Goal: Task Accomplishment & Management: Manage account settings

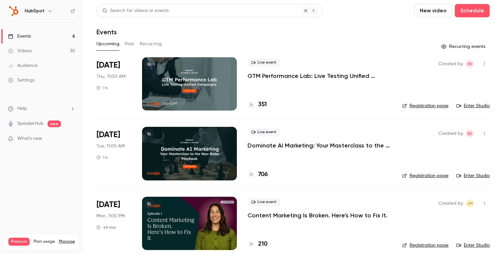
click at [47, 11] on icon "button" at bounding box center [49, 10] width 5 height 5
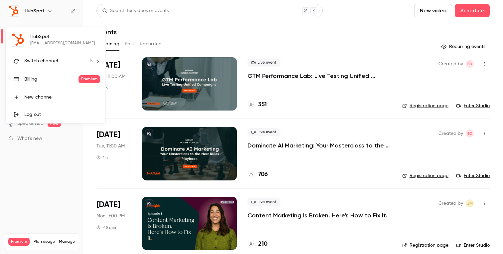
click at [43, 10] on div at bounding box center [251, 127] width 503 height 254
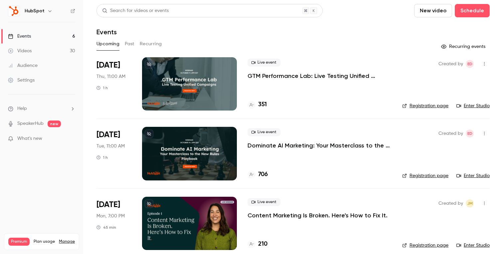
click at [426, 34] on div "Events" at bounding box center [292, 32] width 393 height 8
click at [437, 12] on button "New video" at bounding box center [433, 10] width 38 height 13
click at [441, 11] on div at bounding box center [251, 127] width 503 height 254
click at [405, 15] on div "Search for videos or events New video Schedule" at bounding box center [292, 10] width 393 height 13
click at [469, 10] on button "Schedule" at bounding box center [472, 10] width 35 height 13
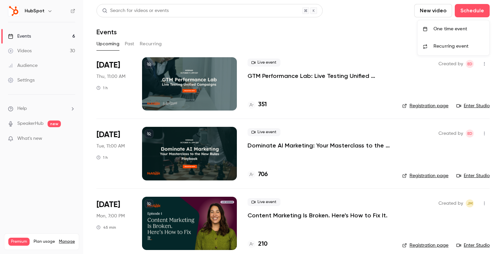
click at [438, 33] on li "One time event" at bounding box center [453, 28] width 72 height 17
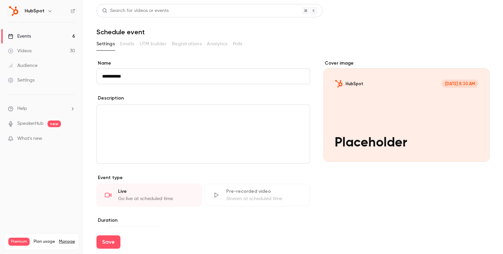
type input "**********"
click at [48, 37] on link "Events 6" at bounding box center [41, 36] width 83 height 15
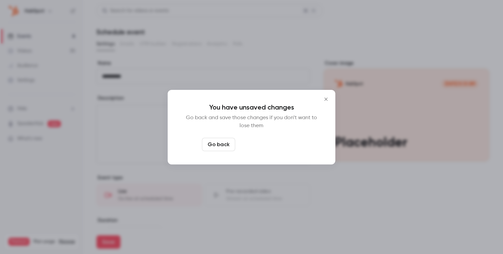
click at [287, 149] on button "Leave page anyway" at bounding box center [269, 144] width 63 height 13
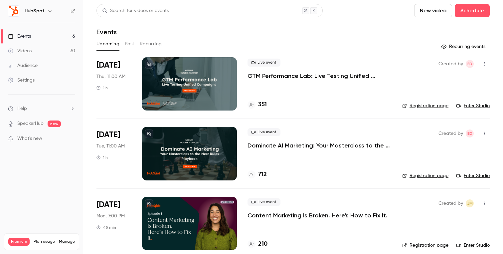
click at [421, 105] on link "Registration page" at bounding box center [425, 105] width 46 height 7
click at [485, 62] on icon "button" at bounding box center [484, 64] width 5 height 5
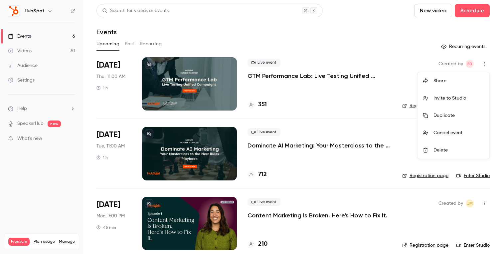
click at [275, 62] on div at bounding box center [251, 127] width 503 height 254
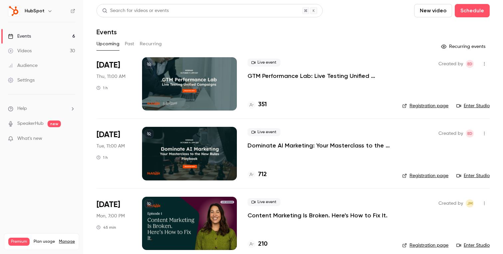
click at [283, 74] on p "GTM Performance Lab: Live Testing Unified Campaigns" at bounding box center [319, 76] width 144 height 8
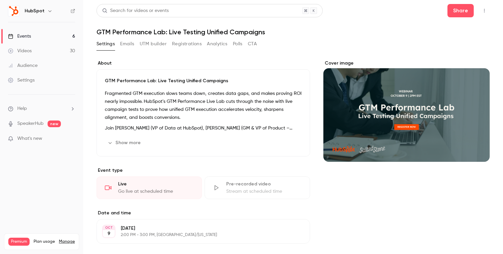
click at [130, 44] on button "Emails" at bounding box center [127, 44] width 14 height 11
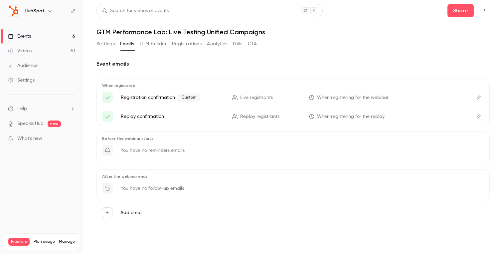
click at [477, 101] on button "Edit" at bounding box center [478, 97] width 11 height 11
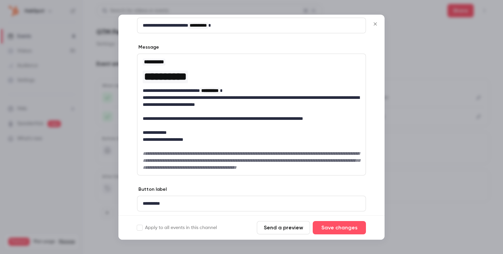
scroll to position [53, 0]
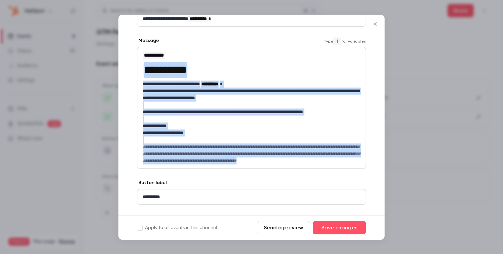
drag, startPoint x: 205, startPoint y: 174, endPoint x: 135, endPoint y: 71, distance: 124.4
click at [135, 71] on div "**********" at bounding box center [251, 114] width 266 height 227
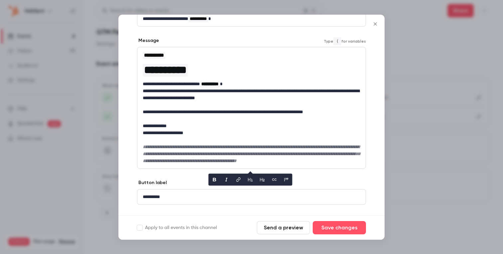
click at [235, 93] on p "**********" at bounding box center [251, 94] width 217 height 14
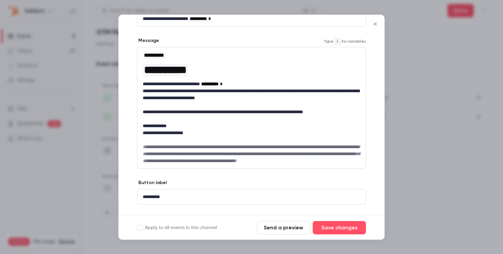
click at [218, 85] on span "**********" at bounding box center [209, 83] width 17 height 5
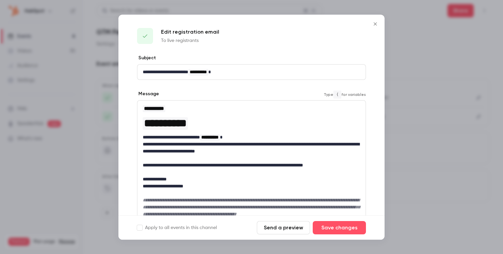
scroll to position [73, 0]
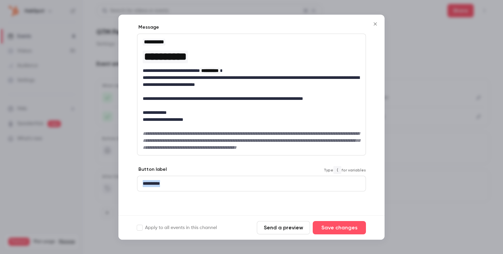
drag, startPoint x: 176, startPoint y: 186, endPoint x: 123, endPoint y: 186, distance: 52.9
click at [123, 186] on div "**********" at bounding box center [251, 101] width 266 height 227
click at [182, 183] on p "**********" at bounding box center [251, 183] width 217 height 7
drag, startPoint x: 178, startPoint y: 185, endPoint x: 136, endPoint y: 182, distance: 41.7
click at [136, 182] on div "**********" at bounding box center [251, 101] width 266 height 227
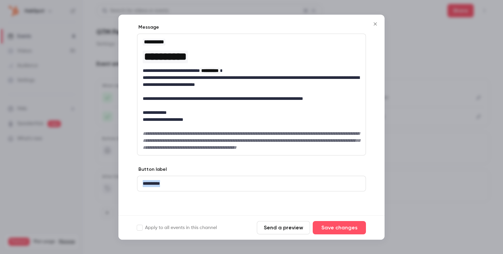
click at [375, 27] on button "Close" at bounding box center [374, 23] width 13 height 13
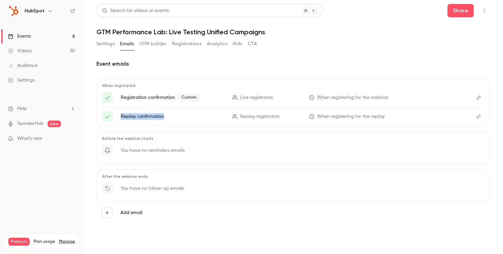
drag, startPoint x: 121, startPoint y: 116, endPoint x: 170, endPoint y: 115, distance: 49.2
click at [171, 115] on p "Replay confirmation" at bounding box center [172, 116] width 103 height 7
click at [164, 115] on p "Replay confirmation" at bounding box center [172, 116] width 103 height 7
drag, startPoint x: 164, startPoint y: 115, endPoint x: 119, endPoint y: 115, distance: 44.9
click at [119, 115] on li "Replay confirmation Replay registrants When registering for the replay" at bounding box center [293, 116] width 382 height 11
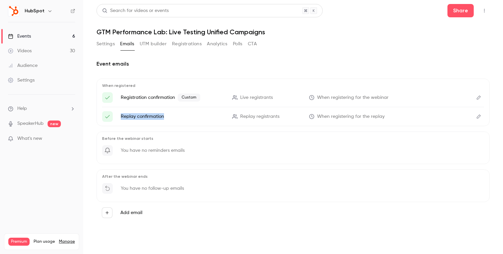
click at [486, 120] on div "When registered Registration confirmation Custom Live registrants When register…" at bounding box center [292, 102] width 393 height 48
click at [480, 116] on icon "Edit" at bounding box center [478, 116] width 5 height 5
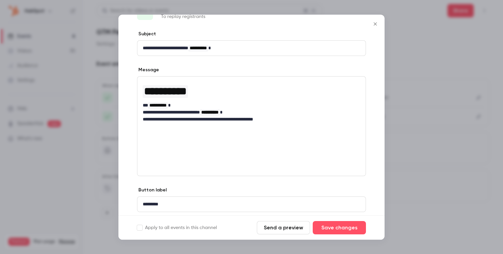
scroll to position [0, 0]
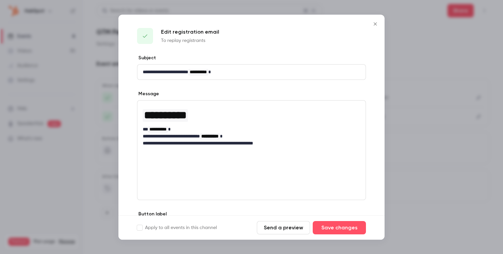
click at [373, 26] on icon "Close" at bounding box center [375, 23] width 8 height 5
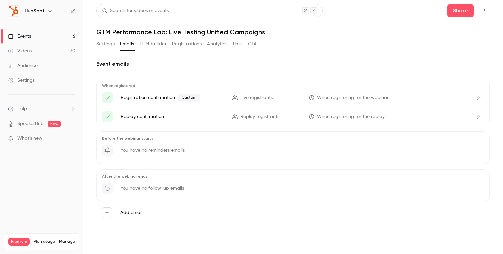
click at [191, 46] on button "Registrations" at bounding box center [187, 44] width 30 height 11
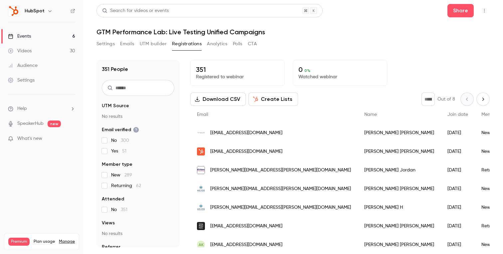
click at [216, 45] on button "Analytics" at bounding box center [217, 44] width 21 height 11
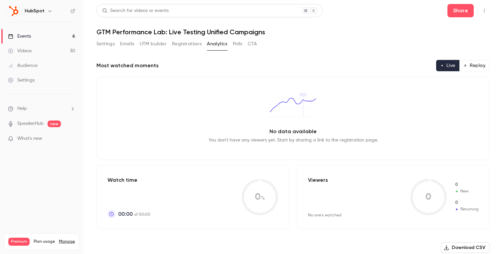
click at [105, 46] on button "Settings" at bounding box center [105, 44] width 18 height 11
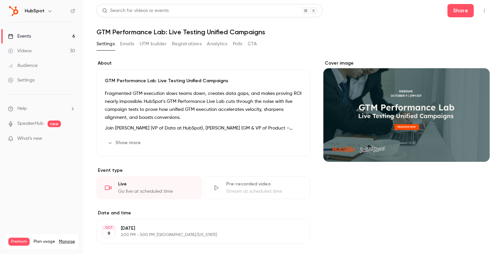
click at [53, 37] on link "Events 6" at bounding box center [41, 36] width 83 height 15
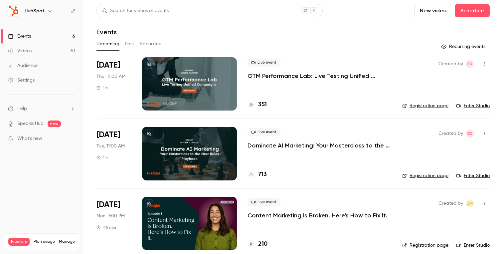
click at [435, 103] on link "Registration page" at bounding box center [425, 105] width 46 height 7
click at [301, 74] on p "GTM Performance Lab: Live Testing Unified Campaigns" at bounding box center [319, 76] width 144 height 8
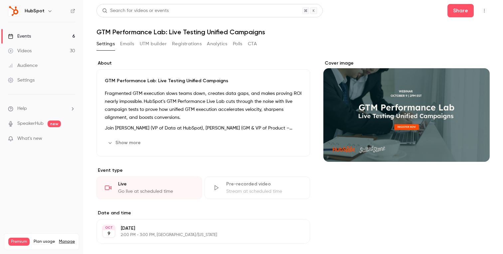
scroll to position [170, 0]
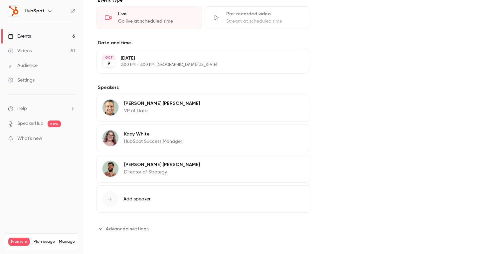
click at [125, 231] on span "Advanced settings" at bounding box center [127, 228] width 43 height 7
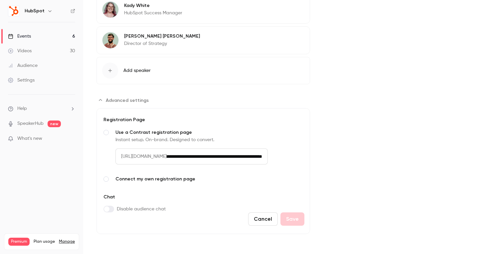
scroll to position [0, 42]
drag, startPoint x: 203, startPoint y: 155, endPoint x: 306, endPoint y: 156, distance: 103.4
click at [306, 156] on form "**********" at bounding box center [202, 171] width 213 height 126
click at [268, 156] on input "**********" at bounding box center [217, 156] width 101 height 16
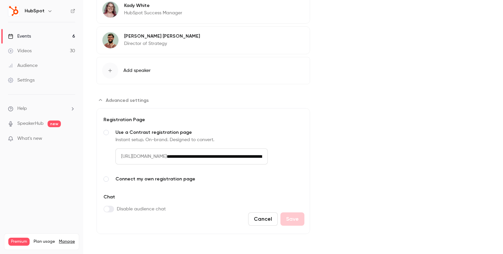
drag, startPoint x: 300, startPoint y: 156, endPoint x: 201, endPoint y: 155, distance: 98.8
click at [201, 155] on div "**********" at bounding box center [209, 156] width 189 height 16
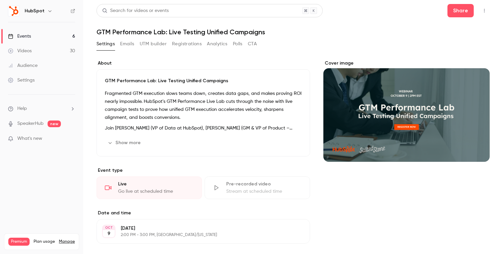
click at [239, 46] on button "Polls" at bounding box center [238, 44] width 10 height 11
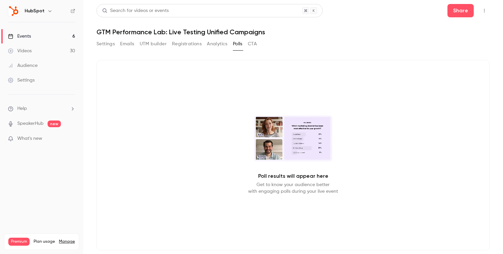
click at [49, 34] on link "Events 6" at bounding box center [41, 36] width 83 height 15
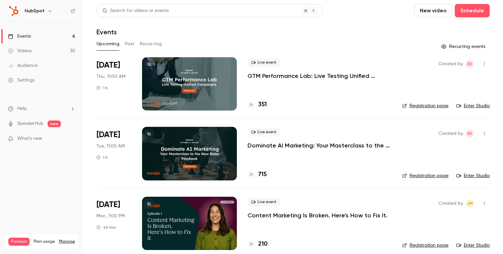
click at [228, 76] on div at bounding box center [189, 83] width 95 height 53
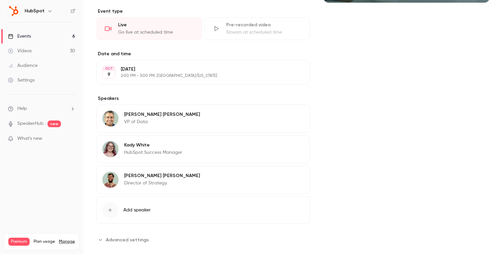
scroll to position [170, 0]
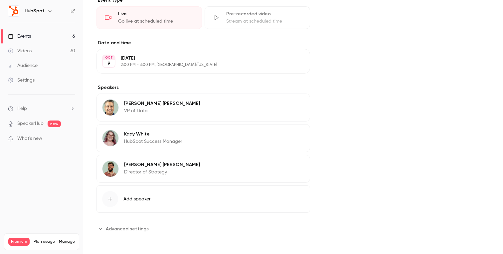
click at [121, 228] on span "Advanced settings" at bounding box center [127, 228] width 43 height 7
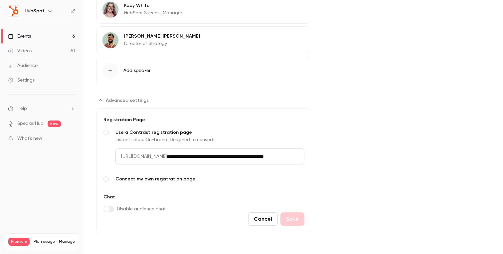
scroll to position [0, 40]
drag, startPoint x: 203, startPoint y: 156, endPoint x: 300, endPoint y: 160, distance: 97.5
click at [300, 160] on div "**********" at bounding box center [209, 156] width 189 height 16
drag, startPoint x: 295, startPoint y: 156, endPoint x: 198, endPoint y: 155, distance: 96.8
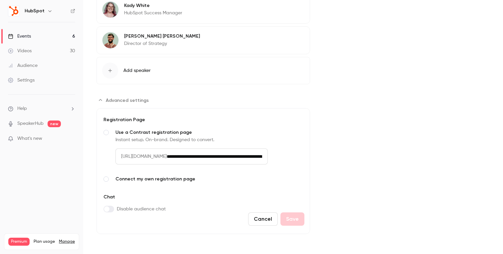
click at [198, 155] on div "**********" at bounding box center [209, 156] width 189 height 16
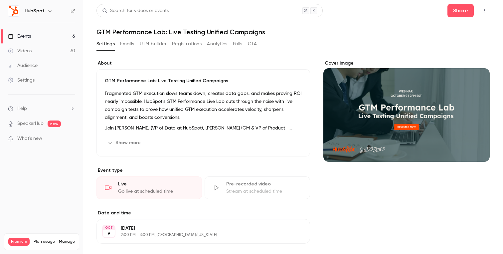
click at [46, 37] on link "Events 6" at bounding box center [41, 36] width 83 height 15
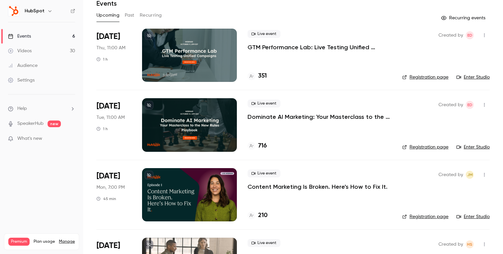
scroll to position [24, 0]
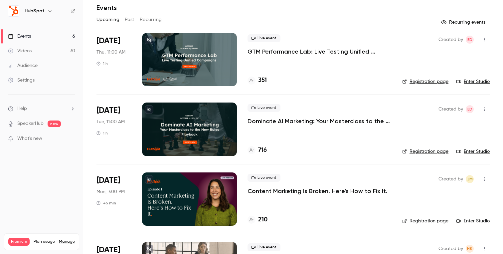
click at [473, 82] on link "Enter Studio" at bounding box center [472, 81] width 33 height 7
